Goal: Task Accomplishment & Management: Manage account settings

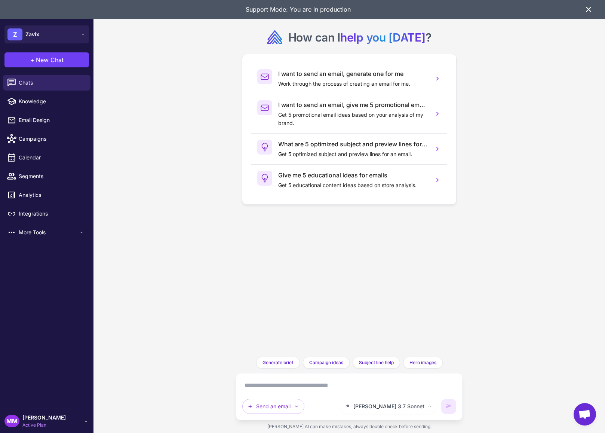
click at [588, 8] on icon at bounding box center [588, 9] width 9 height 9
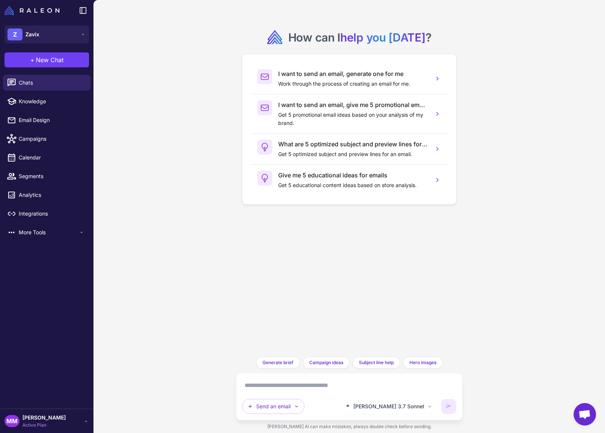
click at [35, 111] on li "Email Design" at bounding box center [46, 120] width 93 height 19
drag, startPoint x: 33, startPoint y: 129, endPoint x: 33, endPoint y: 124, distance: 4.2
click at [32, 129] on li "Email Design" at bounding box center [46, 120] width 93 height 19
click at [38, 118] on span "Email Design" at bounding box center [52, 120] width 66 height 8
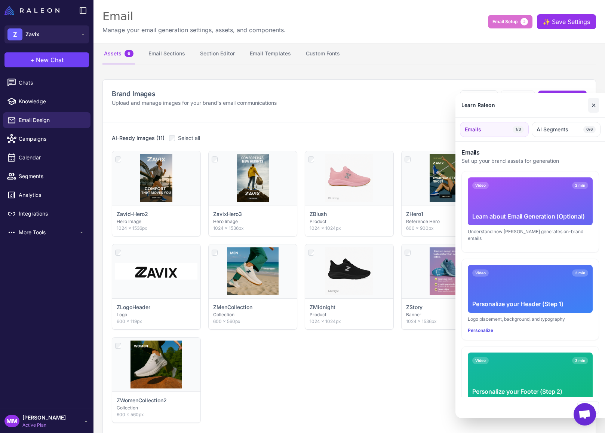
click at [594, 105] on button "✕" at bounding box center [593, 105] width 11 height 15
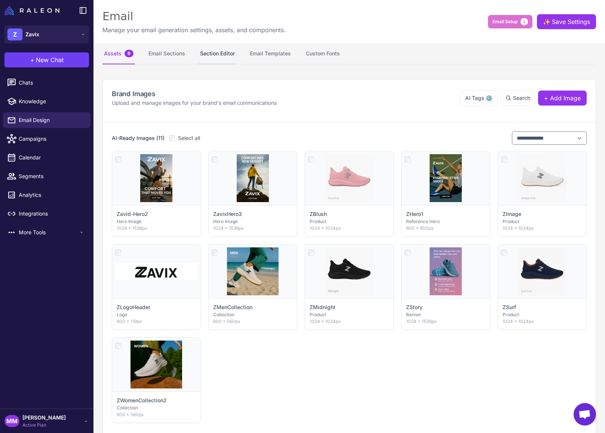
click at [218, 51] on button "Section Editor" at bounding box center [218, 53] width 38 height 21
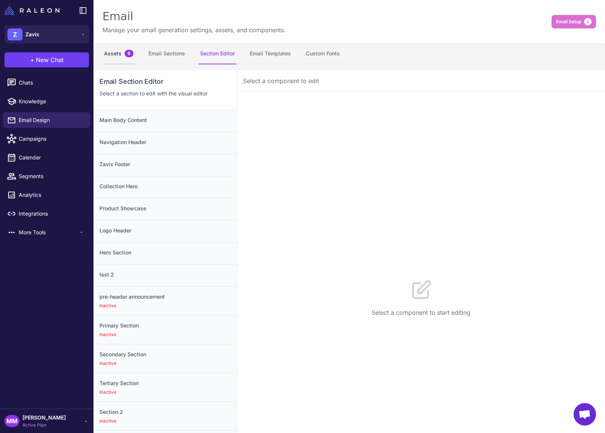
click at [120, 55] on button "Assets 6" at bounding box center [118, 53] width 33 height 21
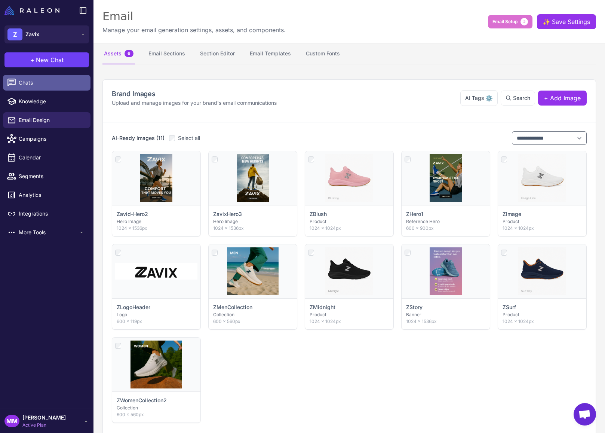
click at [29, 81] on span "Chats" at bounding box center [52, 83] width 66 height 8
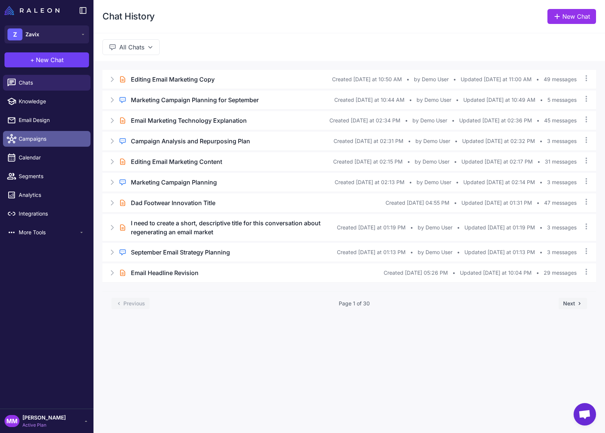
click at [39, 140] on span "Campaigns" at bounding box center [52, 139] width 66 height 8
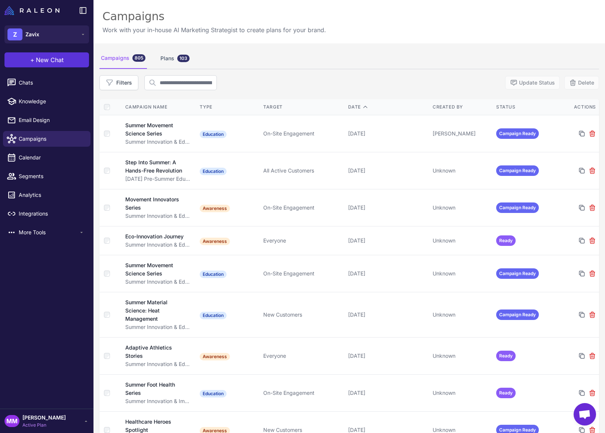
click at [33, 60] on span "+" at bounding box center [32, 59] width 4 height 9
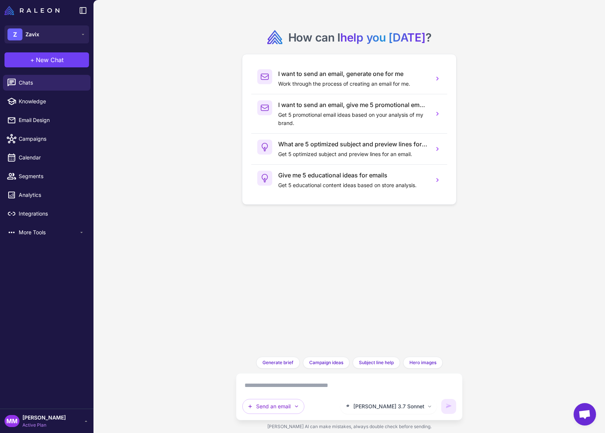
click at [58, 422] on span "Active Plan" at bounding box center [43, 424] width 43 height 7
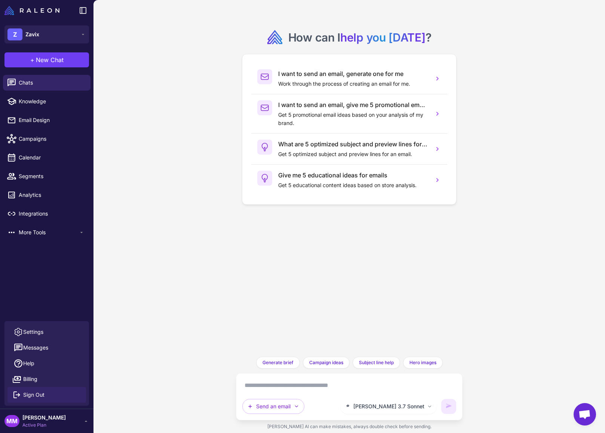
click at [40, 393] on span "Sign Out" at bounding box center [33, 394] width 21 height 8
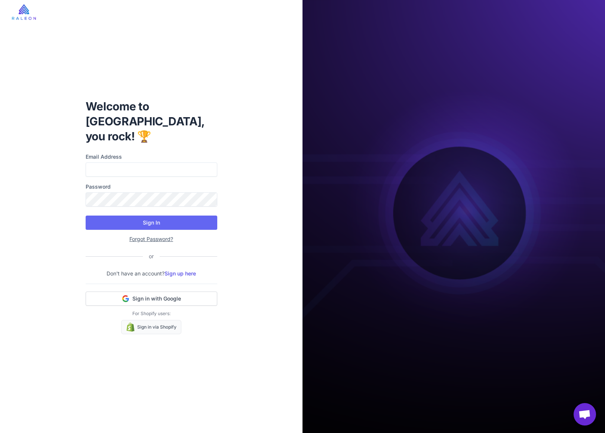
type input "**********"
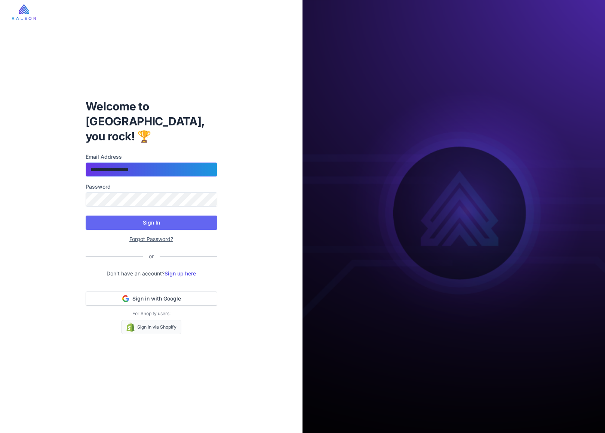
click at [161, 166] on input "**********" at bounding box center [152, 169] width 132 height 14
type input "**********"
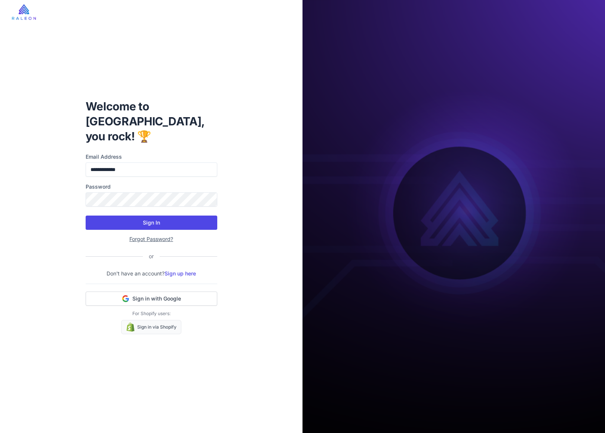
click at [161, 215] on button "Sign In" at bounding box center [152, 222] width 132 height 14
